Goal: Transaction & Acquisition: Purchase product/service

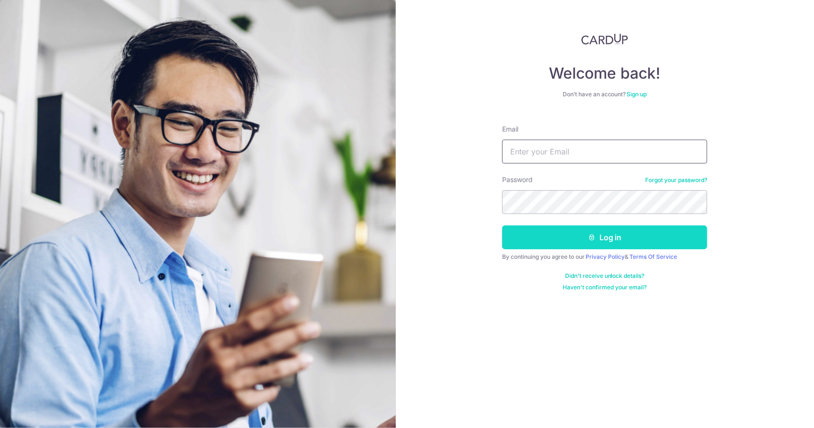
type input "[EMAIL_ADDRESS][DOMAIN_NAME]"
drag, startPoint x: 608, startPoint y: 238, endPoint x: 599, endPoint y: 231, distance: 11.3
click at [608, 239] on button "Log in" at bounding box center [604, 238] width 205 height 24
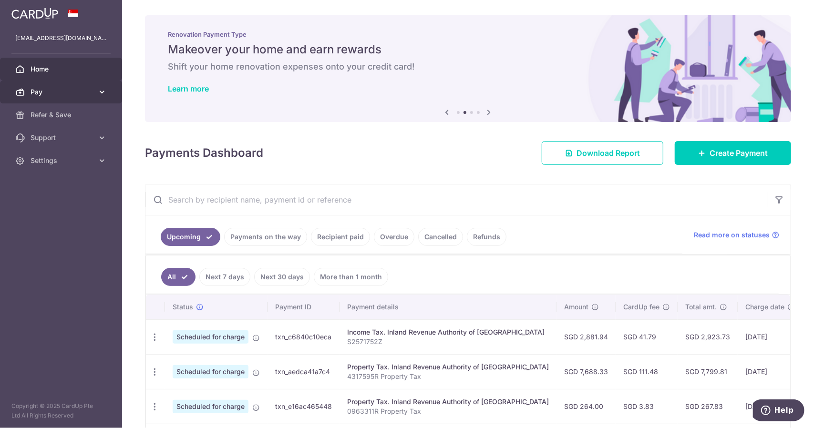
click at [65, 92] on span "Pay" at bounding box center [62, 92] width 63 height 10
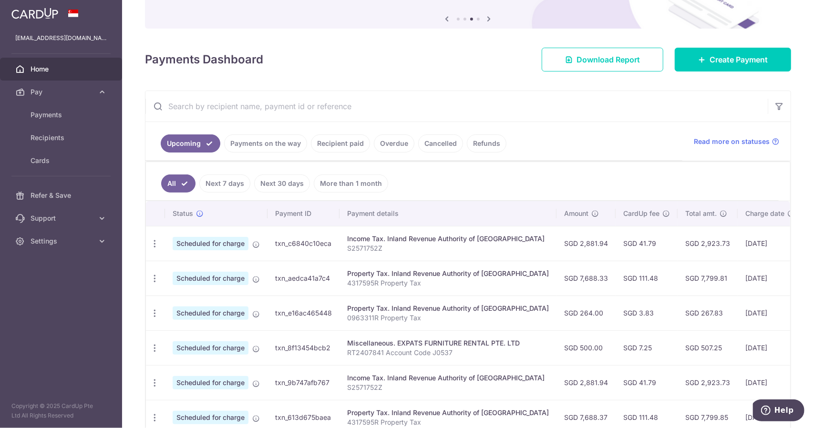
scroll to position [95, 0]
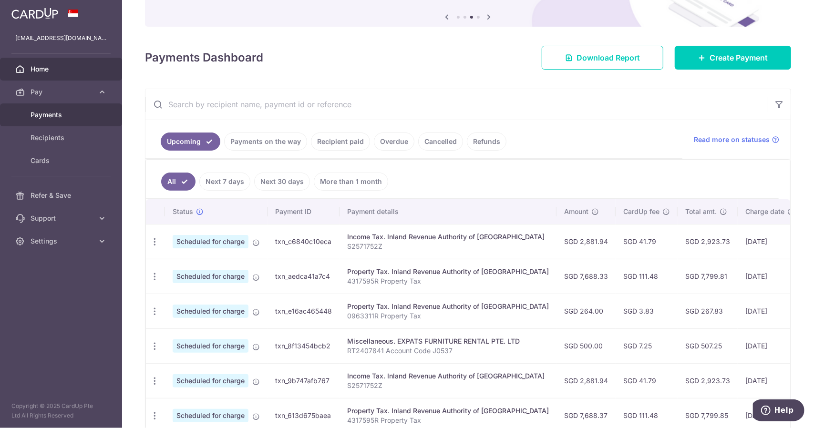
click at [72, 110] on span "Payments" at bounding box center [62, 115] width 63 height 10
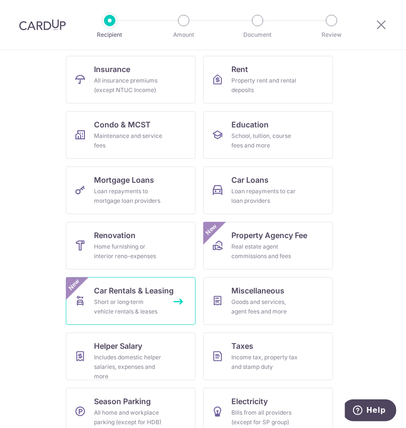
scroll to position [109, 0]
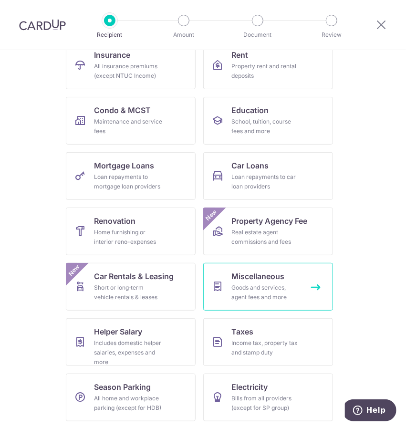
click at [263, 302] on link "Miscellaneous Goods and services, agent fees and more" at bounding box center [268, 287] width 130 height 48
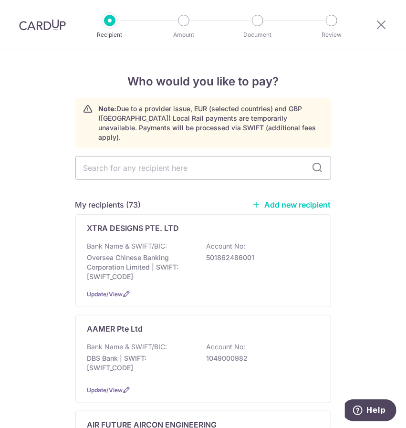
click at [267, 200] on link "Add new recipient" at bounding box center [291, 205] width 79 height 10
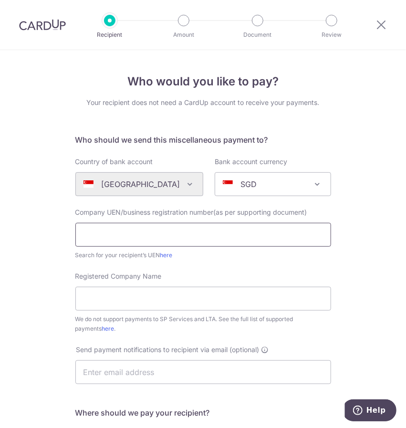
click at [126, 233] on input "text" at bounding box center [203, 235] width 256 height 24
click at [196, 233] on input "text" at bounding box center [203, 235] width 256 height 24
paste input "201623035D."
type input "201623035D"
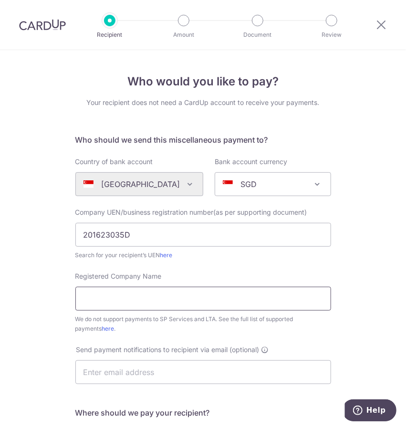
click at [113, 305] on input "Registered Company Name" at bounding box center [203, 299] width 256 height 24
paste input "Pilates Kinetics Pte Ltd"
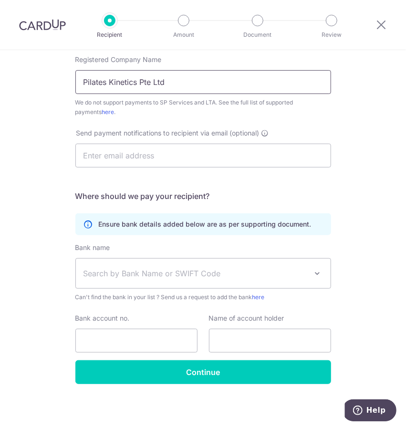
type input "Pilates Kinetics Pte Ltd"
click at [177, 279] on span "Search by Bank Name or SWIFT Code" at bounding box center [203, 274] width 255 height 30
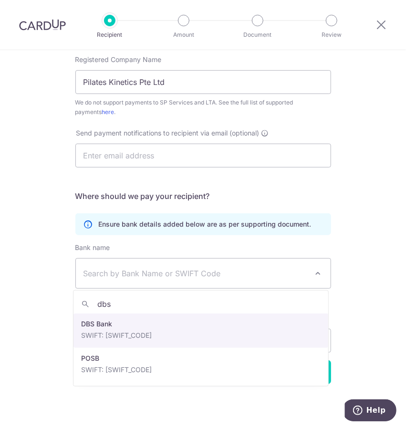
type input "dbs"
drag, startPoint x: 109, startPoint y: 327, endPoint x: 101, endPoint y: 327, distance: 8.1
select select "6"
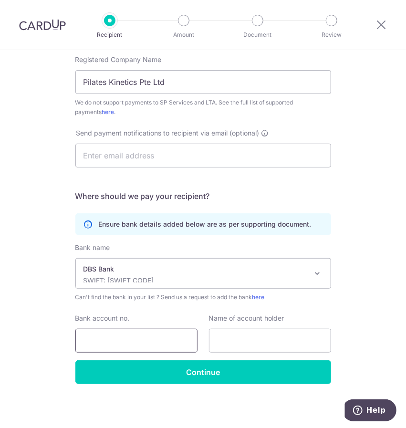
click at [173, 336] on input "Bank account no." at bounding box center [136, 341] width 122 height 24
paste input "003-944788-4)"
click at [99, 341] on input "003-944788-4)" at bounding box center [136, 341] width 122 height 24
click at [127, 339] on input "003944788-4)" at bounding box center [136, 341] width 122 height 24
click at [138, 342] on input "0039447884)" at bounding box center [136, 341] width 122 height 24
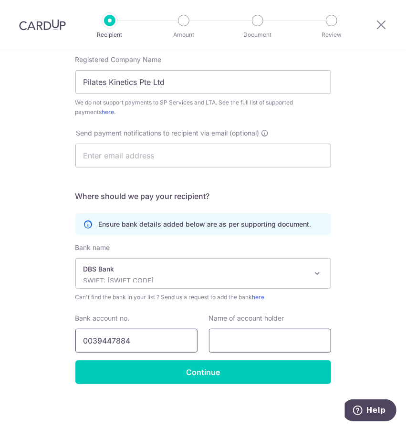
type input "0039447884"
click at [238, 349] on input "text" at bounding box center [270, 341] width 122 height 24
drag, startPoint x: 180, startPoint y: 83, endPoint x: -10, endPoint y: 86, distance: 190.8
click at [0, 86] on html "Recipient Amount Document Review Who would you like to pay? Your recipient does…" at bounding box center [203, 214] width 406 height 428
click at [237, 342] on input "text" at bounding box center [270, 341] width 122 height 24
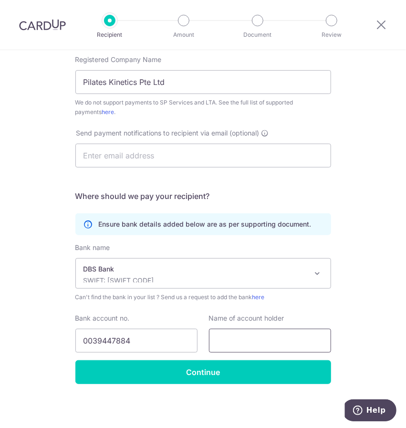
paste input "Pilates Kinetics Pte Ltd"
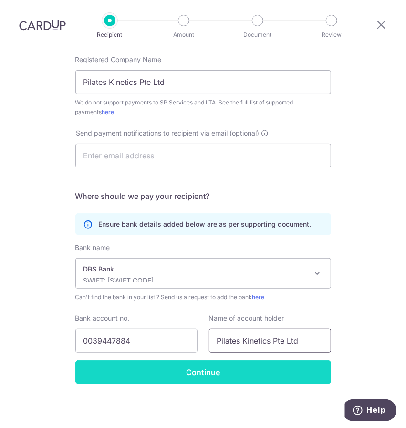
type input "Pilates Kinetics Pte Ltd"
click at [220, 372] on input "Continue" at bounding box center [203, 372] width 256 height 24
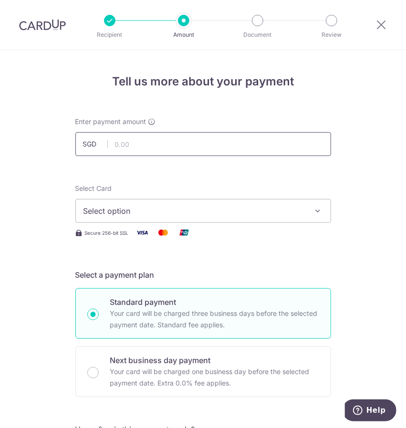
click at [134, 146] on input "text" at bounding box center [203, 144] width 256 height 24
type input "1,500.00"
click at [123, 211] on span "Select option" at bounding box center [194, 210] width 222 height 11
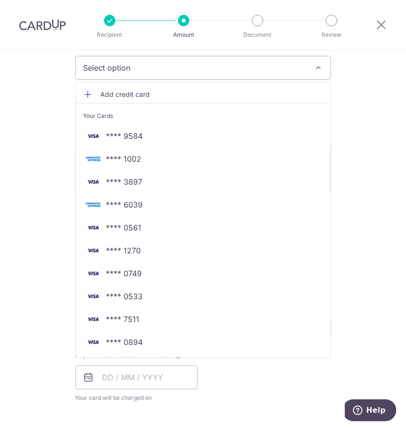
scroll to position [286, 0]
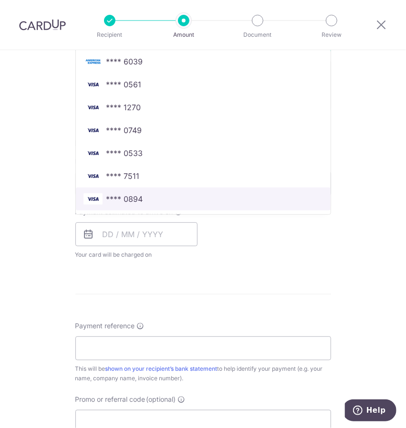
click at [141, 205] on link "**** 0894" at bounding box center [203, 198] width 255 height 23
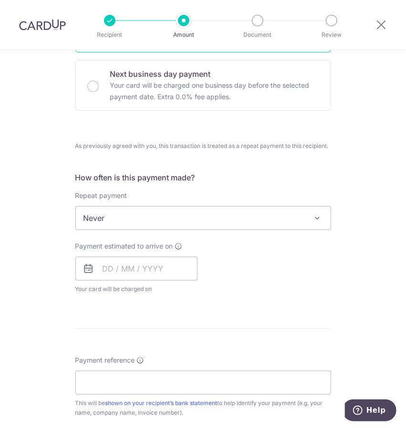
drag, startPoint x: 87, startPoint y: 87, endPoint x: 93, endPoint y: 130, distance: 43.4
click at [87, 87] on input "Next business day payment Your card will be charged one business day before the…" at bounding box center [92, 86] width 11 height 11
radio input "true"
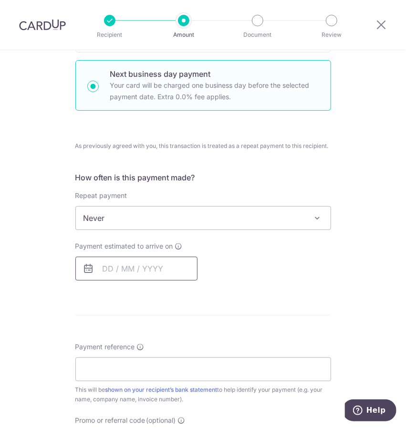
drag, startPoint x: 112, startPoint y: 268, endPoint x: 117, endPoint y: 279, distance: 12.4
click at [112, 268] on input "text" at bounding box center [136, 269] width 122 height 24
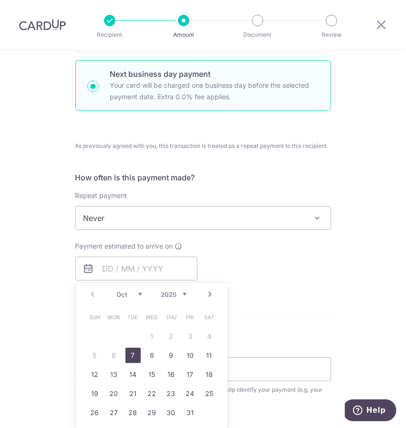
click at [133, 351] on link "7" at bounding box center [132, 355] width 15 height 15
type input "07/10/2025"
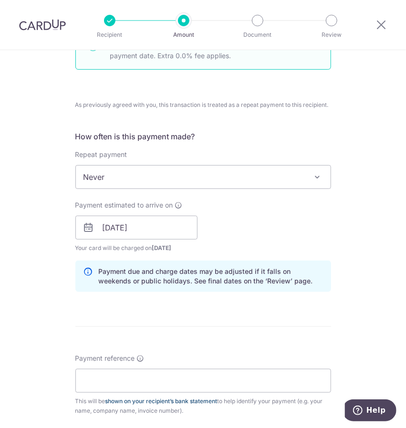
scroll to position [429, 0]
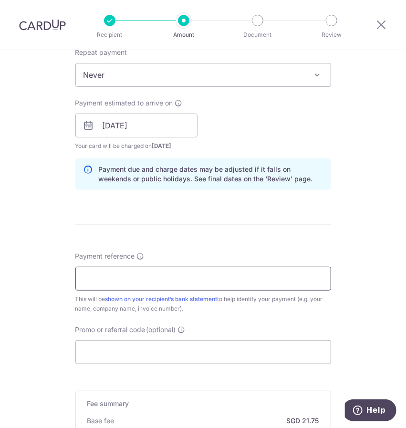
click at [129, 282] on input "Payment reference" at bounding box center [203, 279] width 256 height 24
paste input "Invoice 00004052"
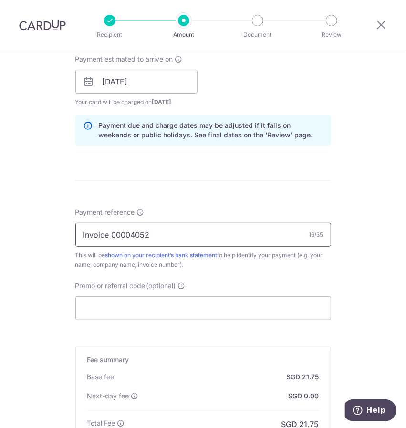
scroll to position [572, 0]
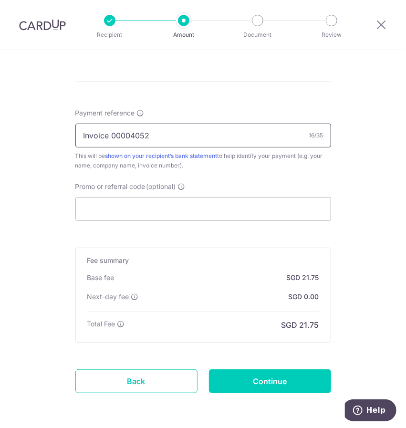
type input "Invoice 00004052"
click at [260, 377] on input "Continue" at bounding box center [270, 381] width 122 height 24
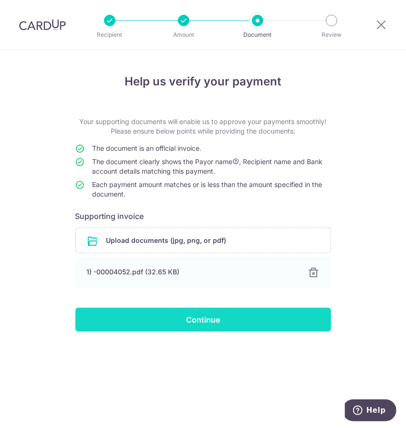
click at [184, 318] on input "Continue" at bounding box center [203, 320] width 256 height 24
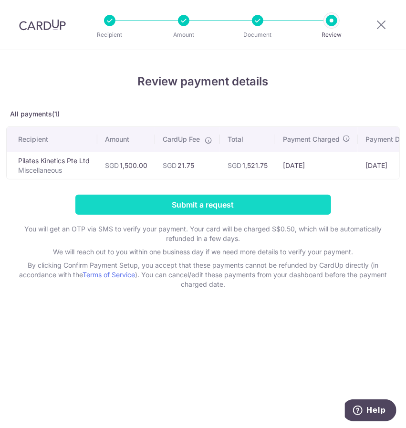
click at [237, 215] on input "Submit a request" at bounding box center [203, 205] width 256 height 20
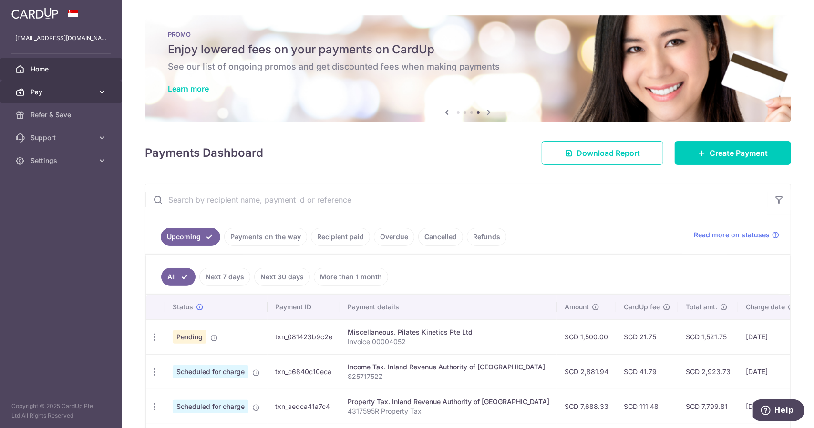
click at [47, 96] on span "Pay" at bounding box center [62, 92] width 63 height 10
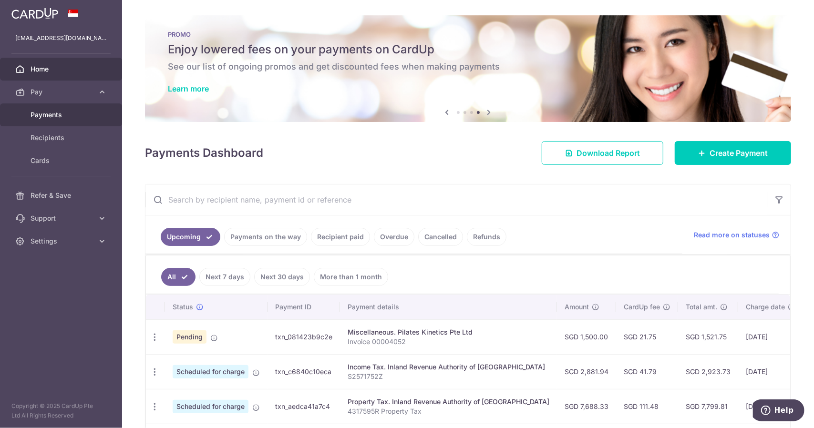
click at [51, 115] on span "Payments" at bounding box center [62, 115] width 63 height 10
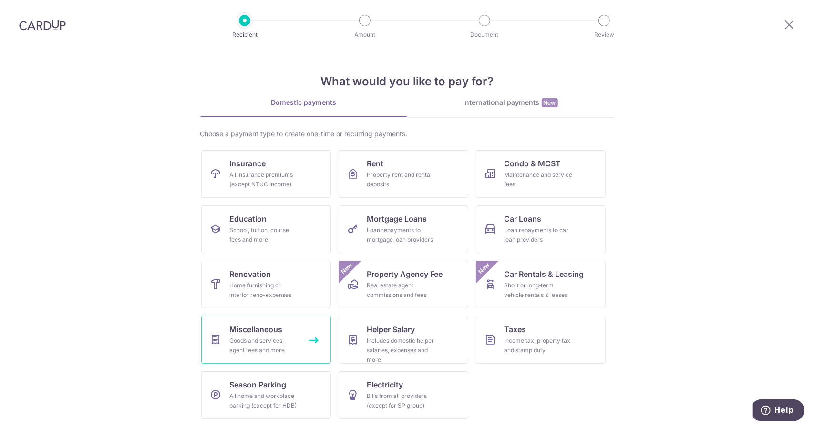
click at [310, 350] on link "Miscellaneous Goods and services, agent fees and more" at bounding box center [266, 340] width 130 height 48
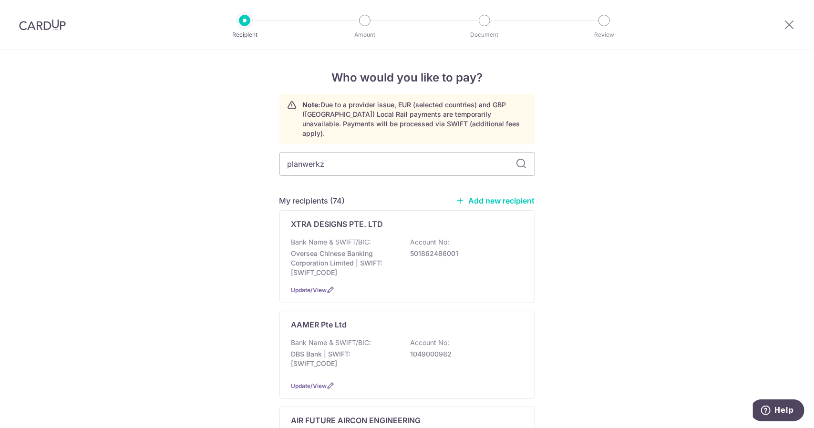
type input "planwerkz"
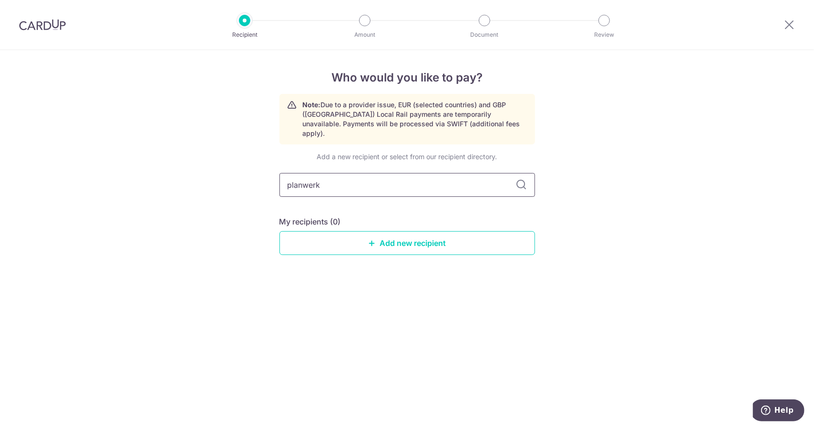
type input "planwer"
type input "planw"
click at [45, 21] on img at bounding box center [42, 24] width 47 height 11
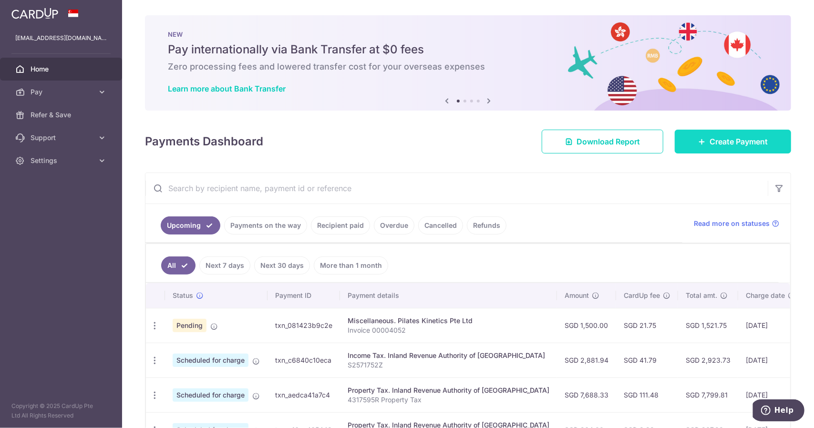
click at [711, 147] on span "Create Payment" at bounding box center [739, 141] width 58 height 11
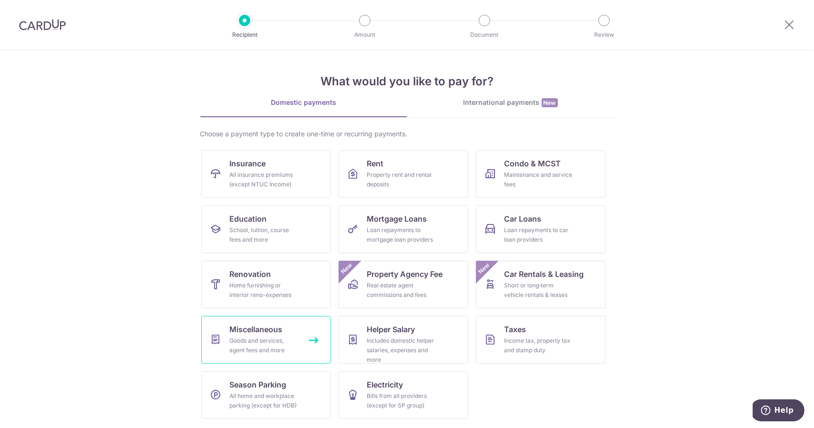
click at [277, 345] on div "Goods and services, agent fees and more" at bounding box center [264, 345] width 69 height 19
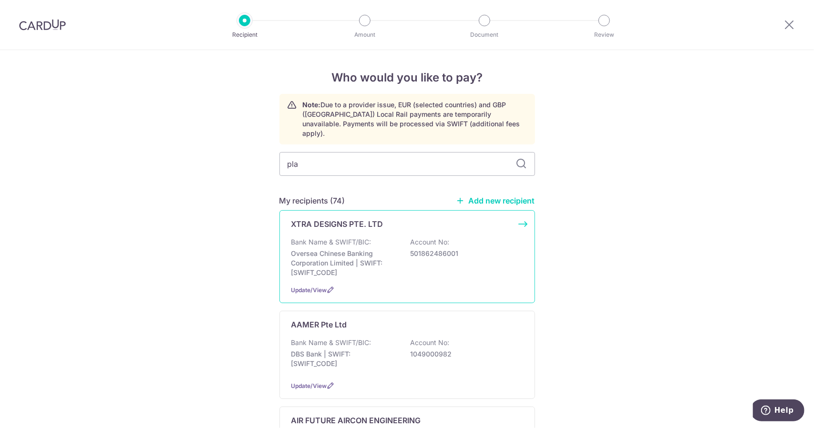
type input "plan"
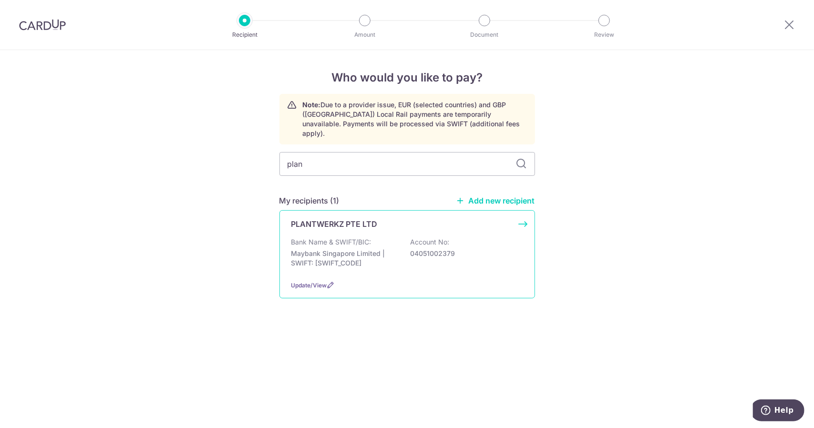
click at [380, 255] on p "Maybank Singapore Limited | SWIFT: MBBESGS2XXX" at bounding box center [344, 258] width 107 height 19
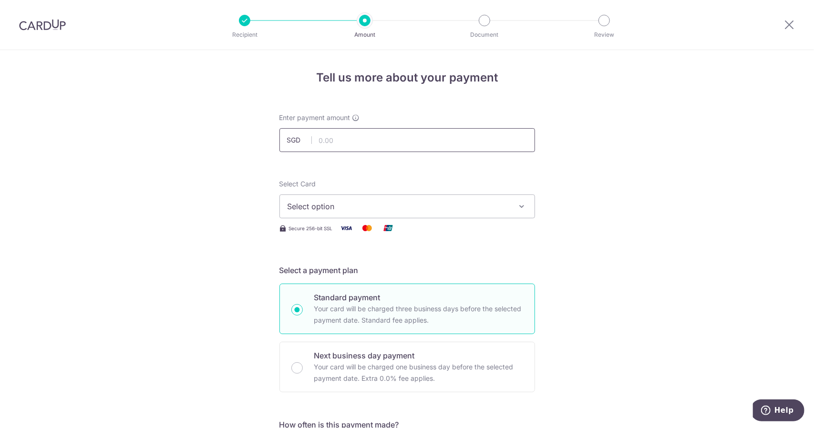
click at [384, 139] on input "text" at bounding box center [408, 140] width 256 height 24
type input "981.00"
click at [372, 208] on span "Select option" at bounding box center [399, 206] width 222 height 11
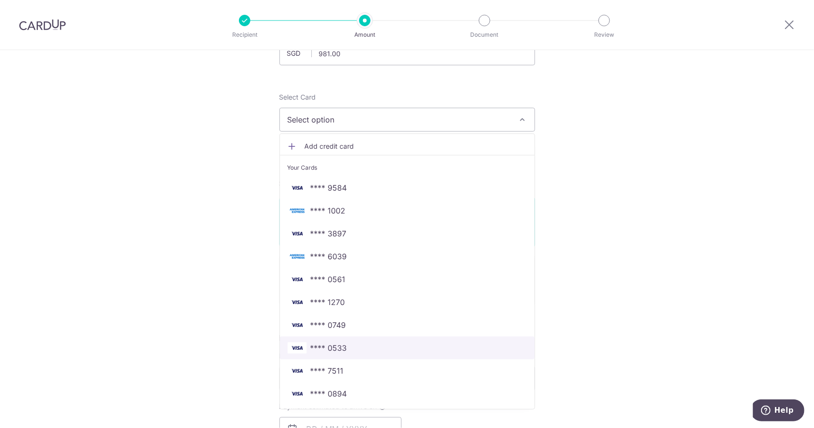
scroll to position [143, 0]
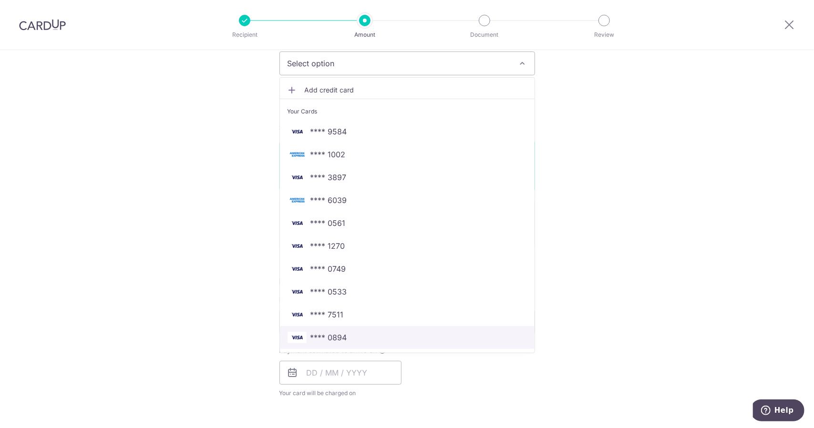
click at [349, 332] on span "**** 0894" at bounding box center [407, 337] width 239 height 11
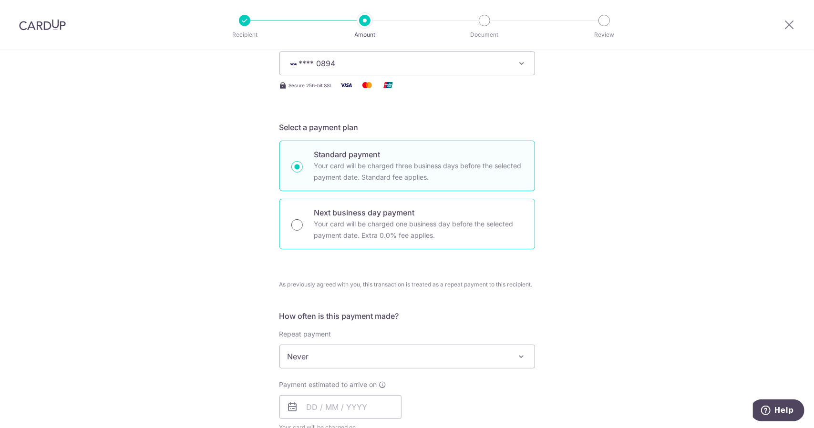
click at [297, 227] on input "Next business day payment Your card will be charged one business day before the…" at bounding box center [296, 224] width 11 height 11
radio input "true"
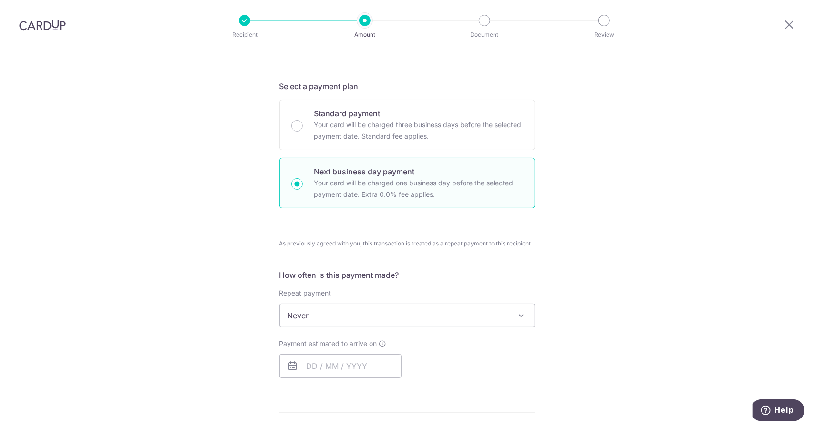
scroll to position [334, 0]
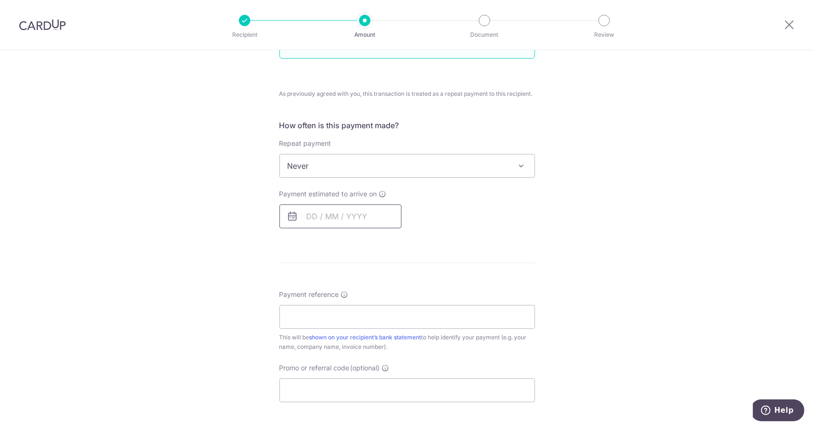
click at [352, 214] on input "text" at bounding box center [341, 217] width 122 height 24
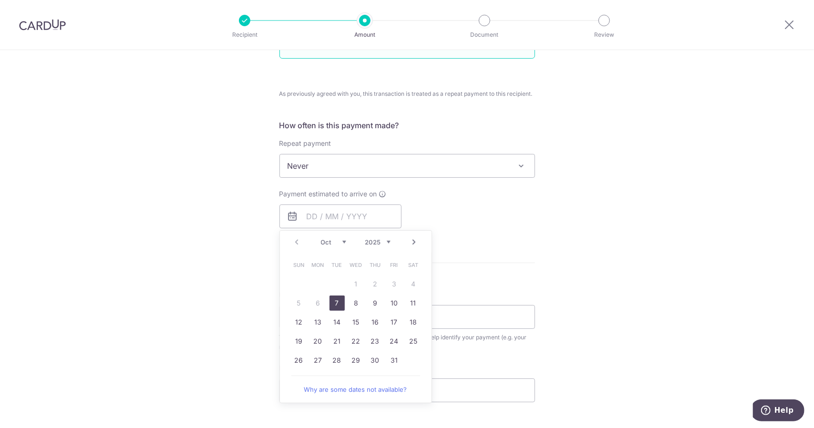
click at [334, 300] on link "7" at bounding box center [337, 303] width 15 height 15
type input "[DATE]"
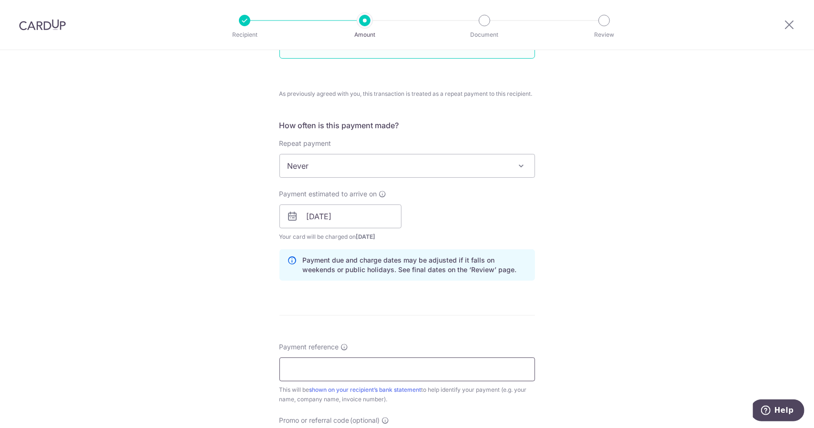
click at [332, 367] on input "Payment reference" at bounding box center [408, 370] width 256 height 24
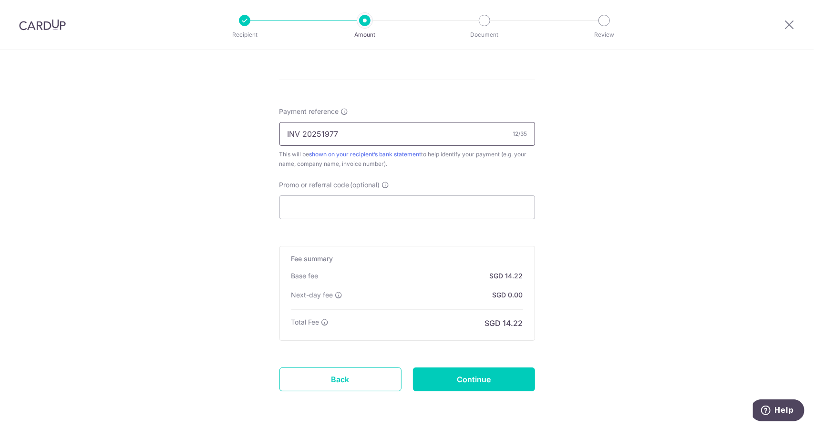
scroll to position [602, 0]
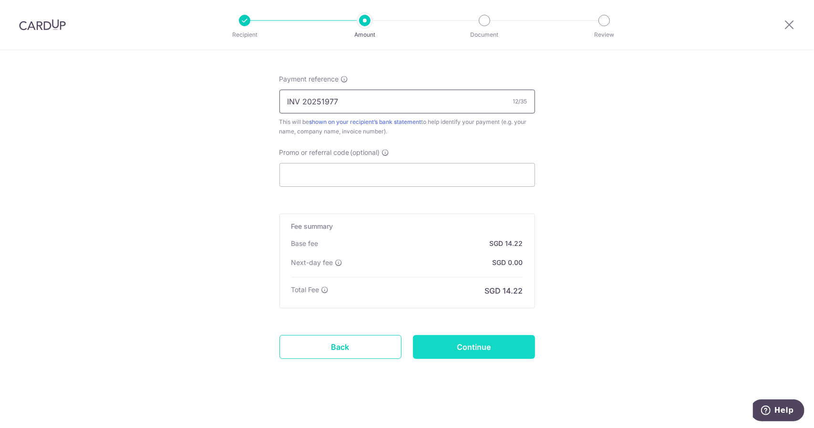
type input "INV 20251977"
click at [454, 336] on input "Continue" at bounding box center [474, 347] width 122 height 24
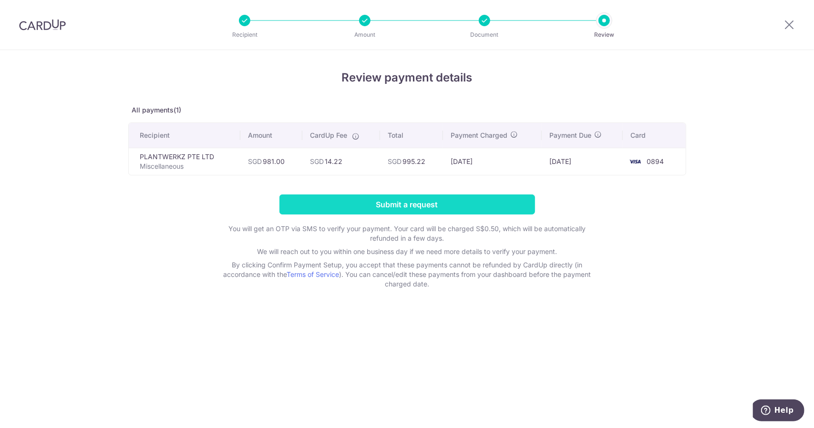
click at [433, 205] on input "Submit a request" at bounding box center [408, 205] width 256 height 20
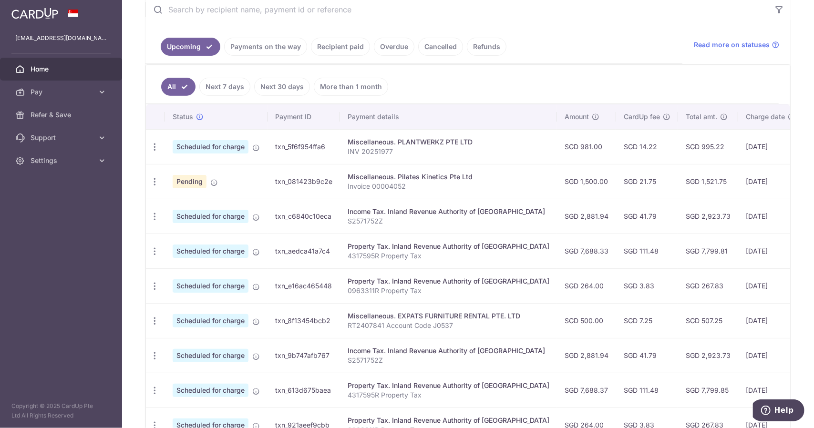
scroll to position [191, 0]
